Goal: Task Accomplishment & Management: Complete application form

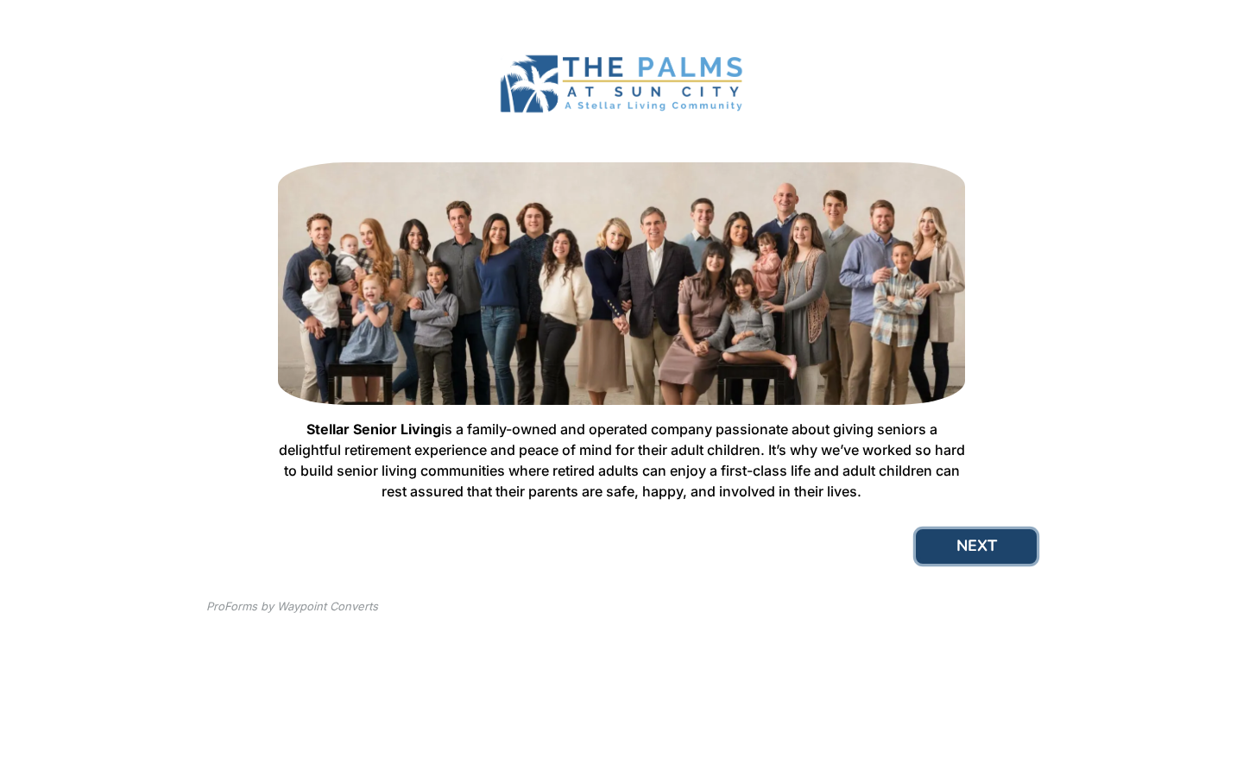
click at [976, 548] on button "NEXT" at bounding box center [976, 546] width 121 height 35
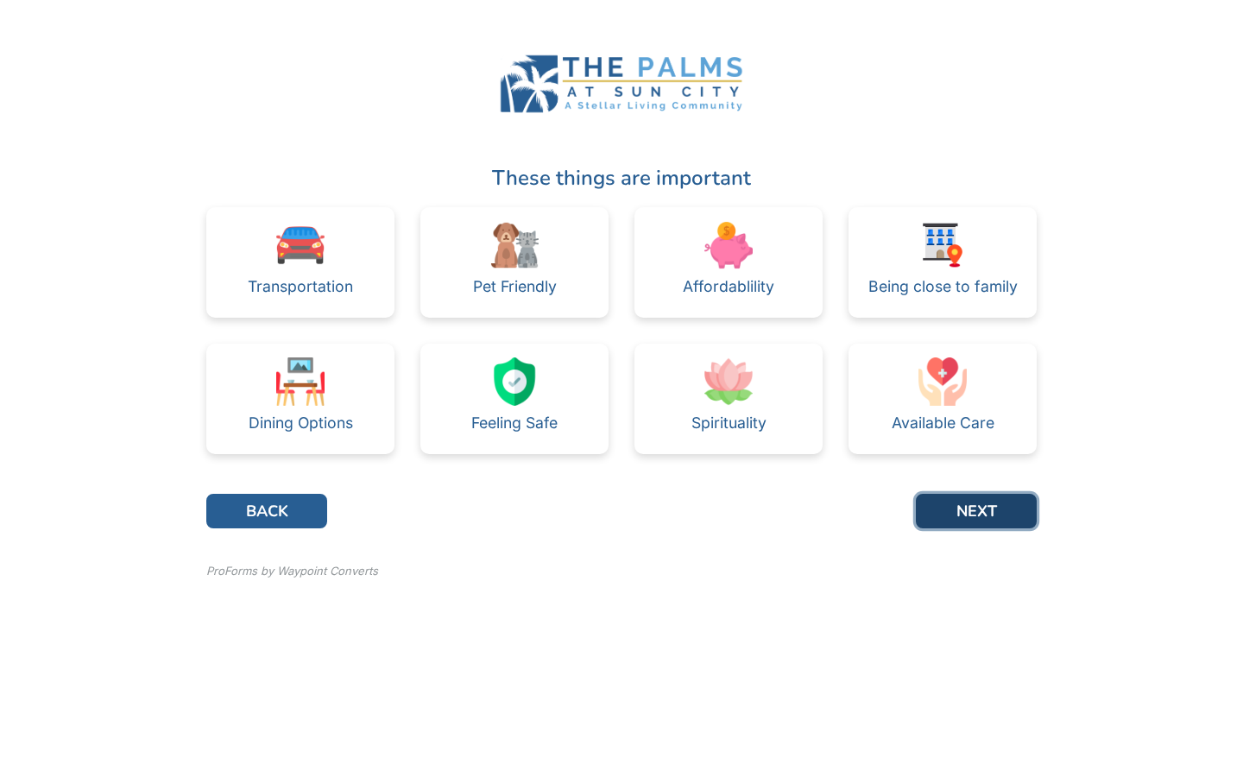
click at [989, 507] on button "NEXT" at bounding box center [976, 511] width 121 height 35
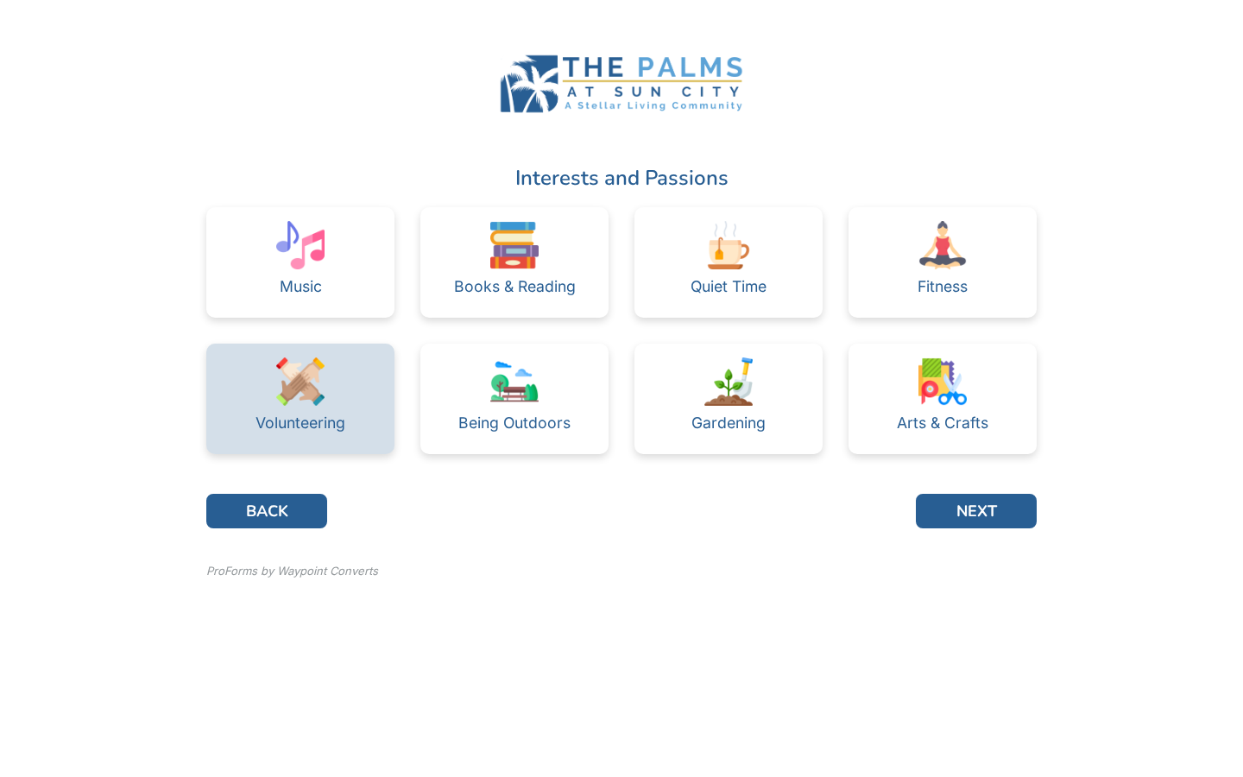
click at [286, 413] on div "Volunteering" at bounding box center [301, 423] width 90 height 35
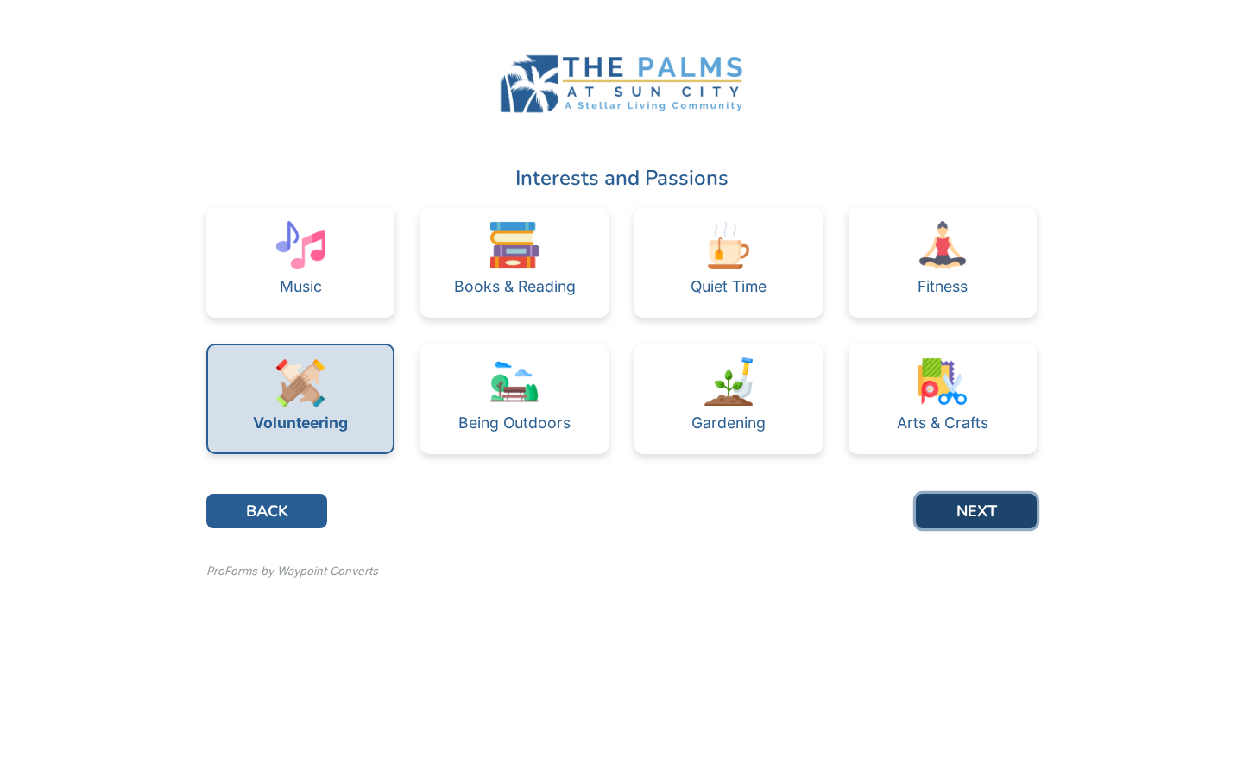
click at [985, 509] on button "NEXT" at bounding box center [976, 511] width 121 height 35
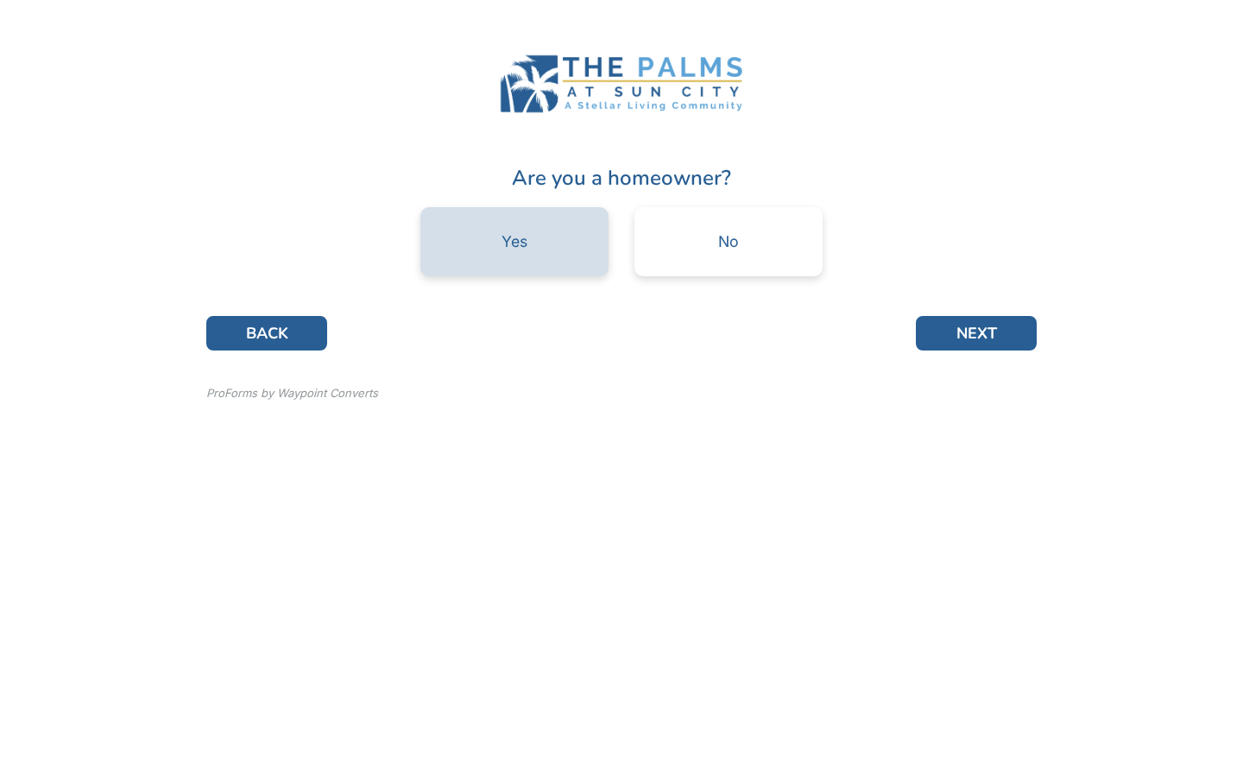
click at [558, 232] on div "Yes" at bounding box center [514, 241] width 188 height 69
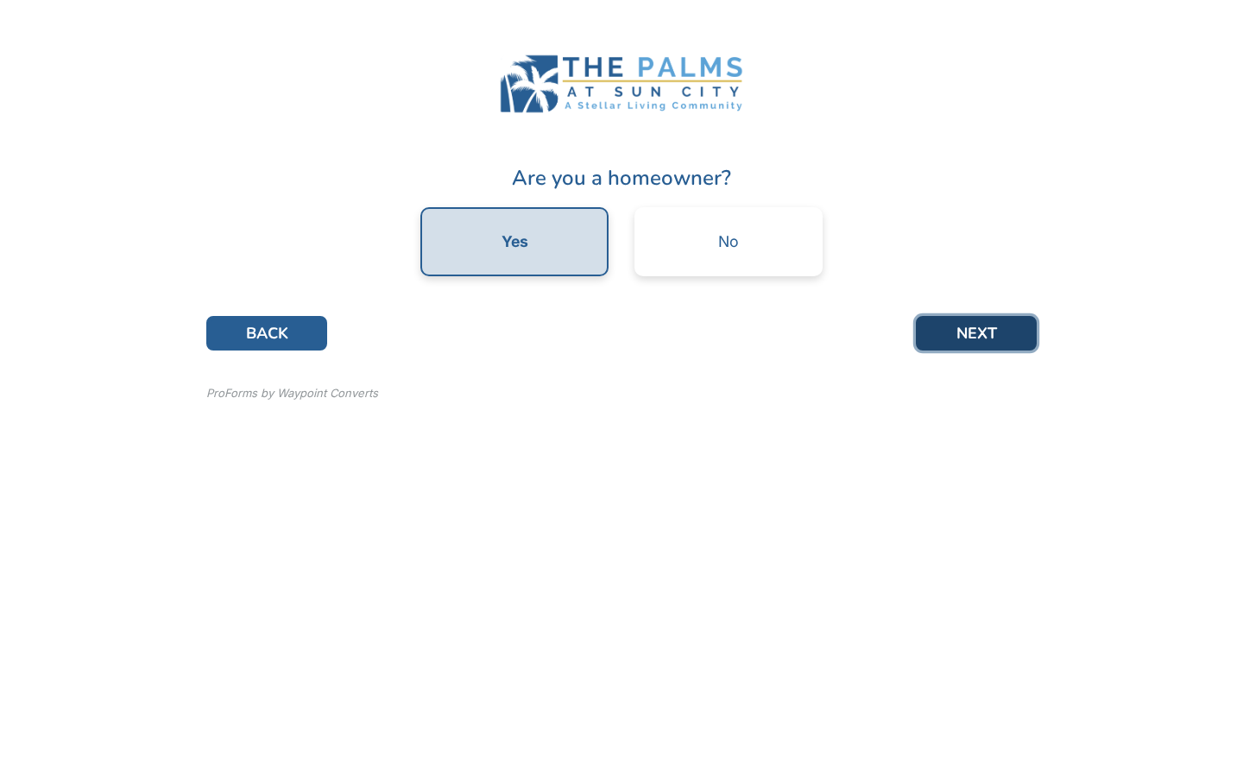
click at [993, 330] on button "NEXT" at bounding box center [976, 333] width 121 height 35
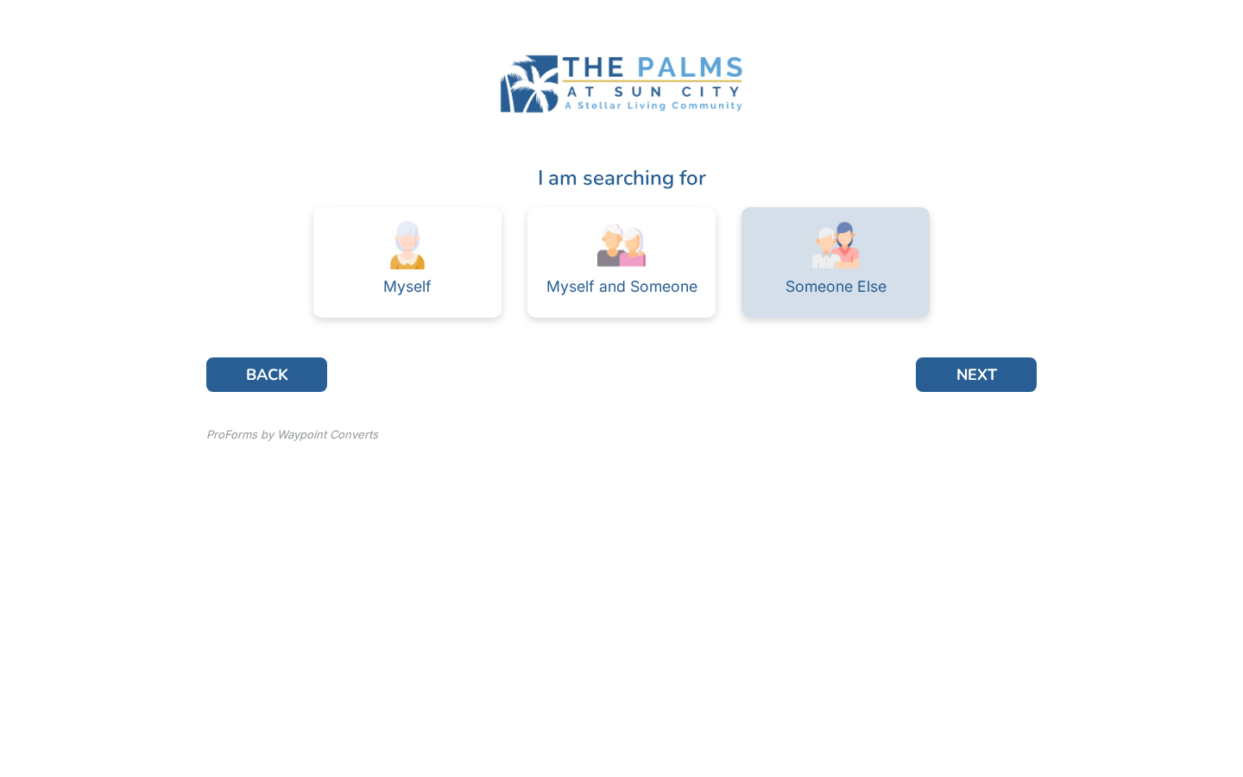
click at [844, 280] on div "Someone Else" at bounding box center [836, 287] width 101 height 16
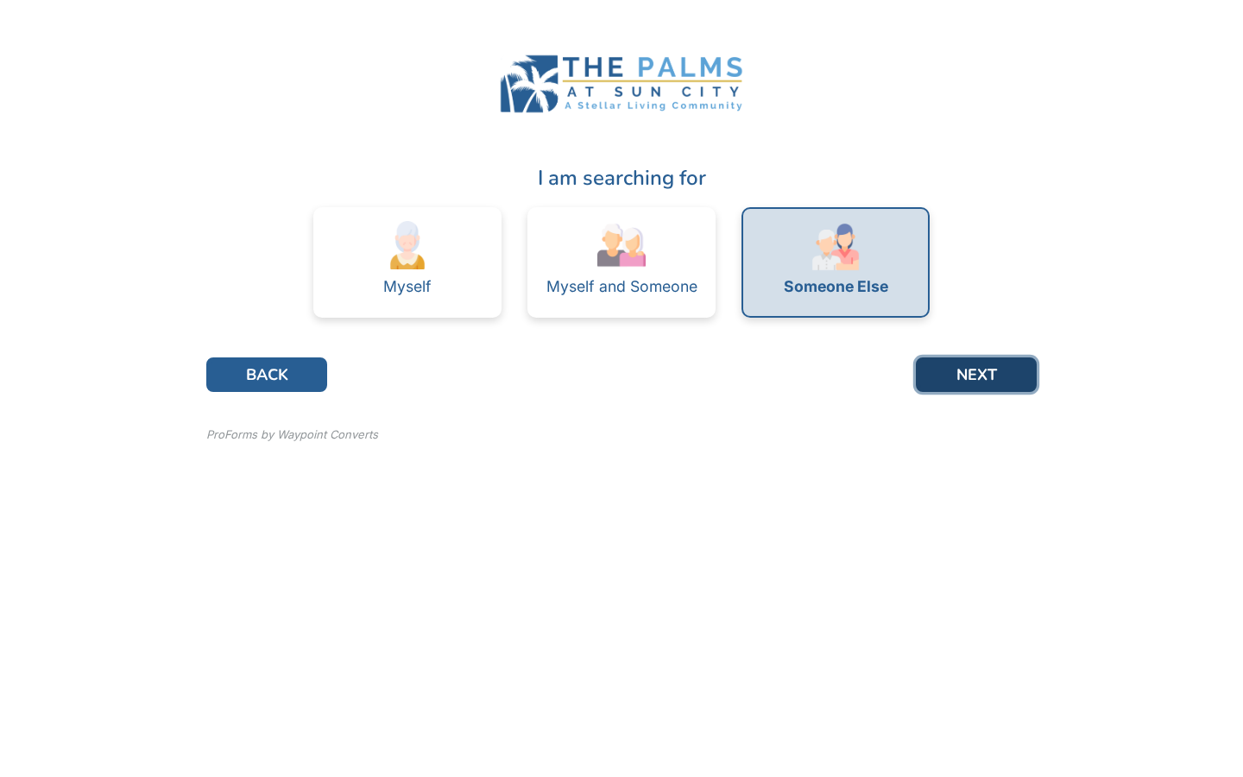
click at [983, 376] on button "NEXT" at bounding box center [976, 374] width 121 height 35
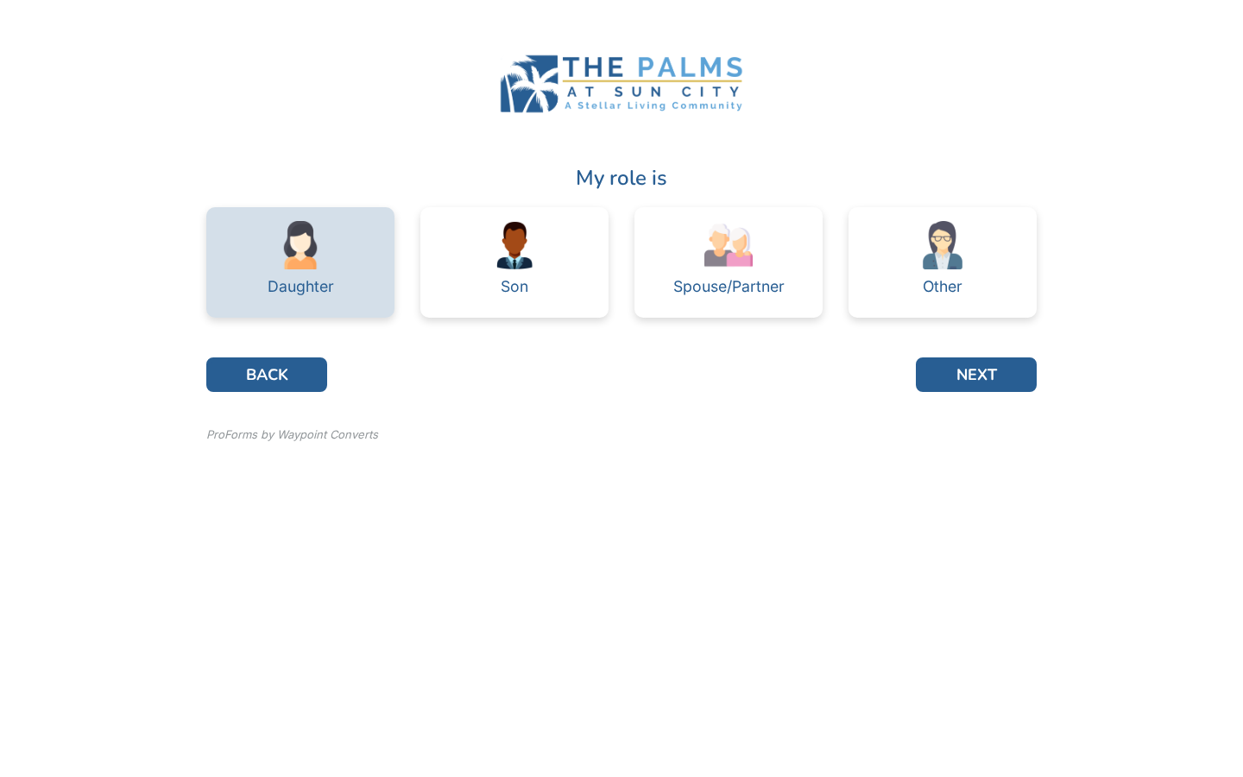
click at [288, 257] on img at bounding box center [300, 245] width 48 height 48
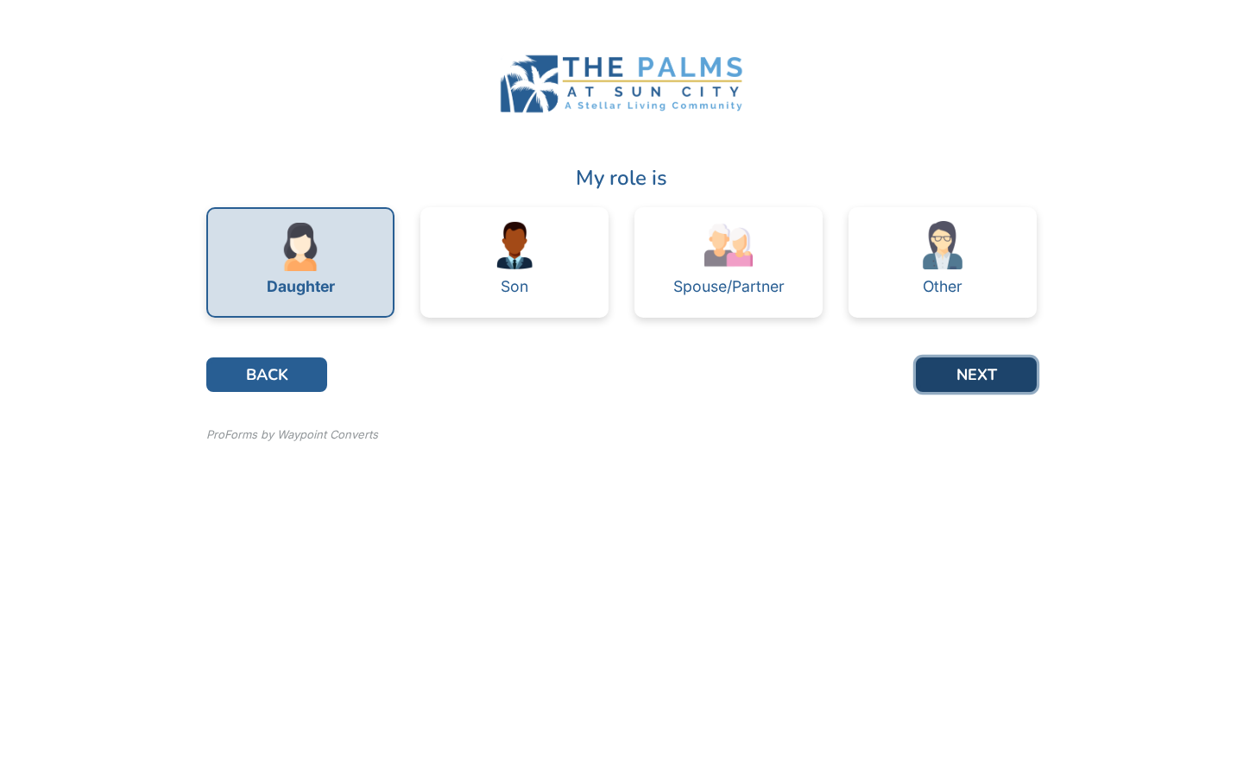
click at [999, 376] on button "NEXT" at bounding box center [976, 374] width 121 height 35
